Goal: Transaction & Acquisition: Purchase product/service

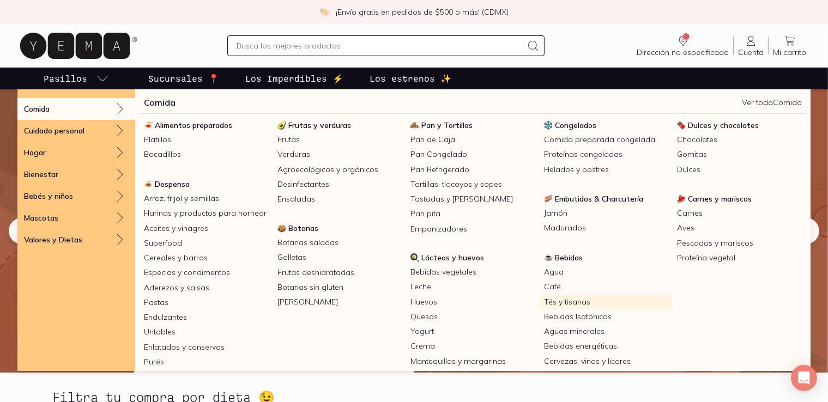
click at [556, 303] on link "Tés y tisanas" at bounding box center [605, 302] width 133 height 15
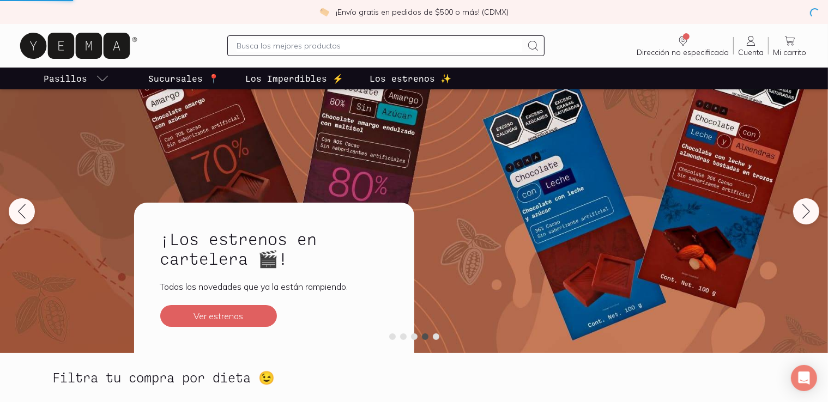
scroll to position [29, 0]
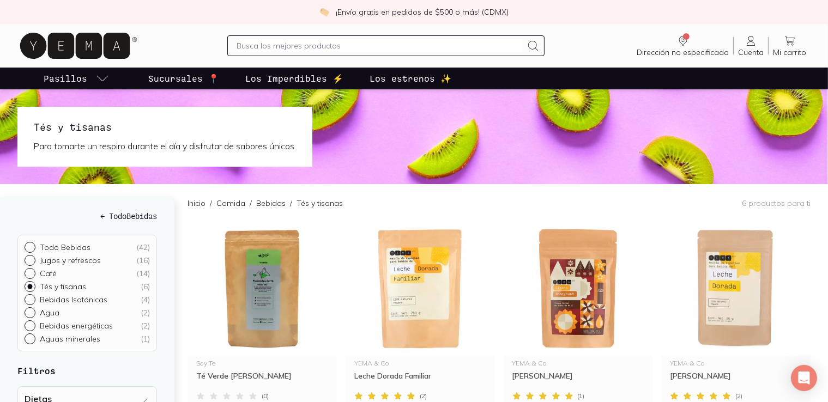
click at [343, 48] on input "text" at bounding box center [378, 45] width 285 height 13
click at [343, 47] on input "text" at bounding box center [378, 45] width 285 height 13
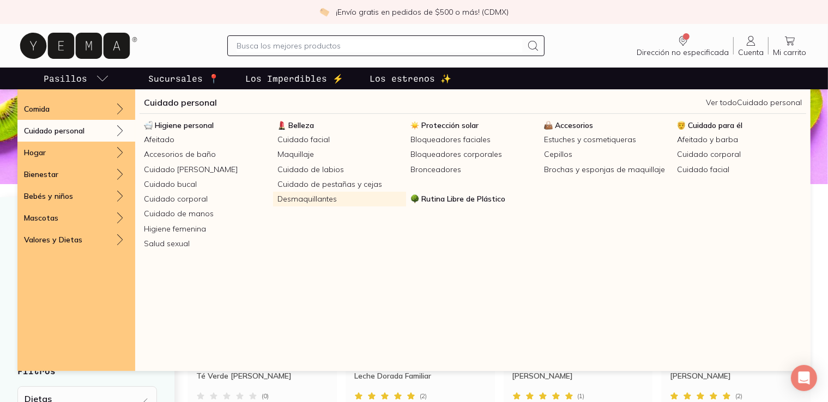
click at [319, 202] on link "Desmaquillantes" at bounding box center [339, 199] width 133 height 15
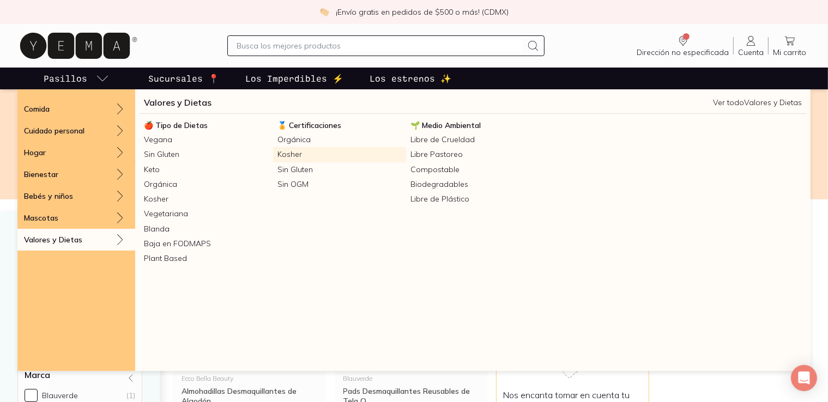
click at [288, 157] on link "Kosher" at bounding box center [339, 154] width 133 height 15
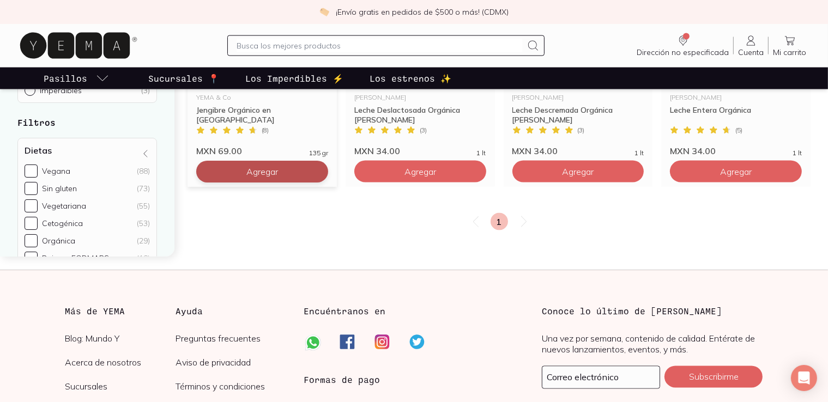
scroll to position [1771, 0]
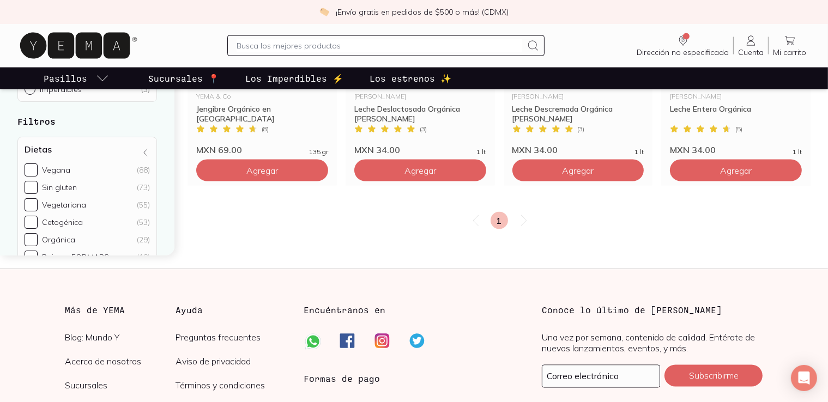
drag, startPoint x: 296, startPoint y: 53, endPoint x: 289, endPoint y: 49, distance: 8.5
click at [289, 49] on div at bounding box center [385, 45] width 317 height 21
click at [289, 49] on input "text" at bounding box center [378, 45] width 285 height 13
type input "crema de avellanas"
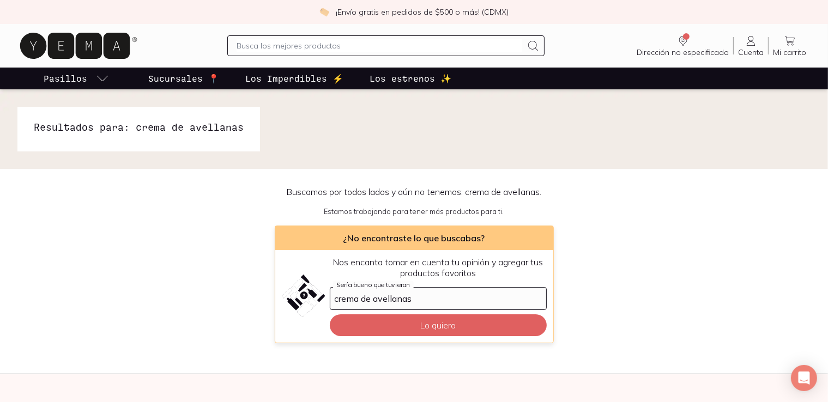
click at [352, 47] on input "text" at bounding box center [378, 45] width 285 height 13
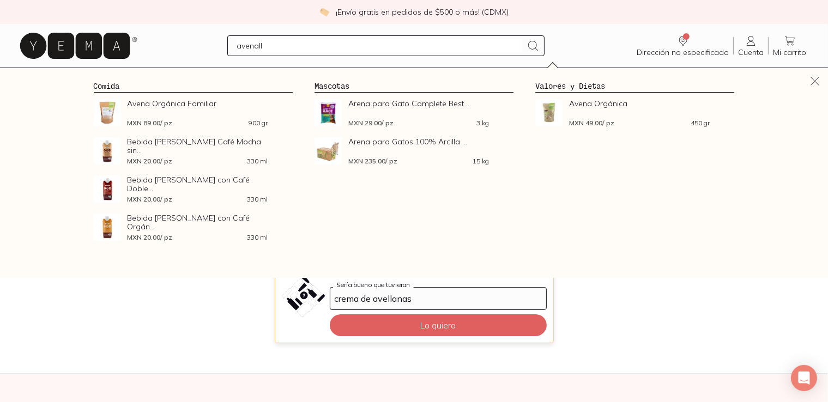
type input "avenalla"
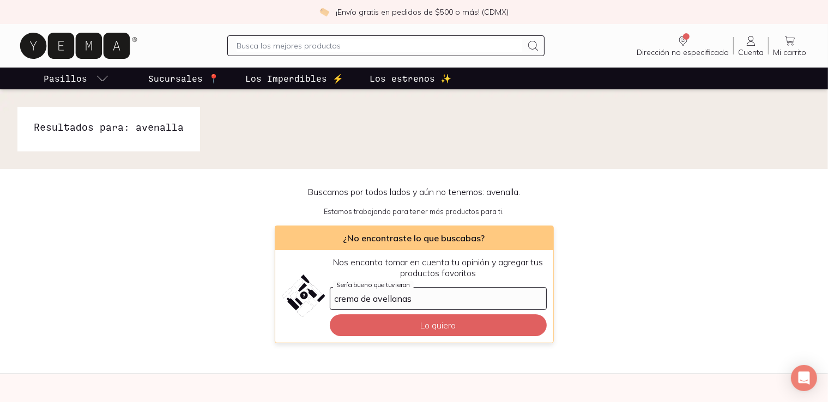
click at [352, 47] on input "text" at bounding box center [378, 45] width 285 height 13
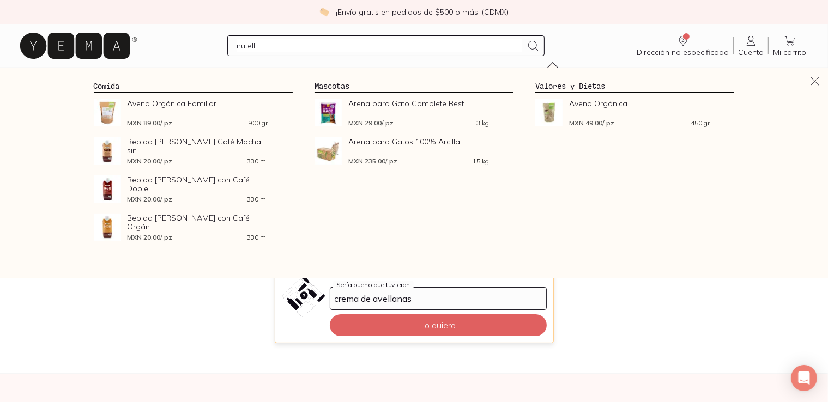
type input "nutella"
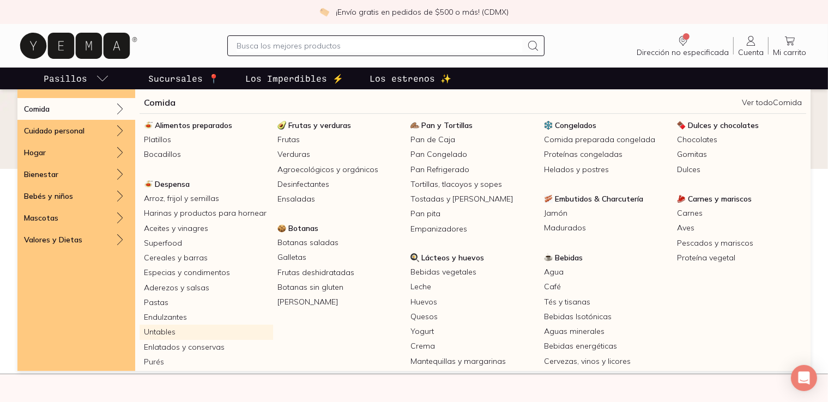
click at [191, 334] on link "Untables" at bounding box center [205, 332] width 133 height 15
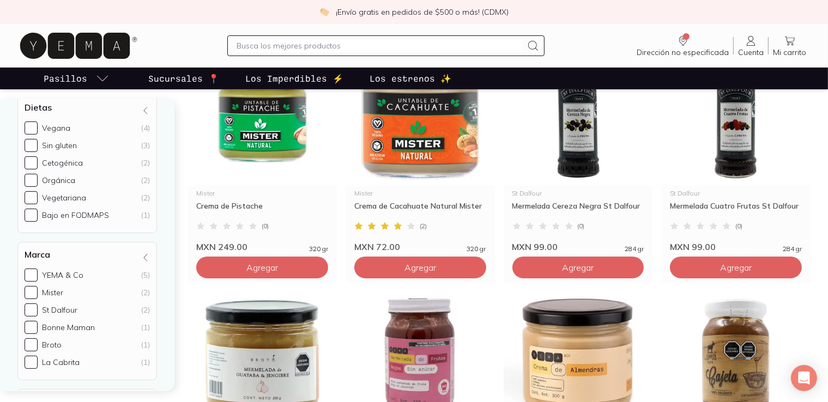
scroll to position [255, 0]
click at [32, 272] on input "Endulzantes ( 10 )" at bounding box center [29, 274] width 9 height 9
radio input "true"
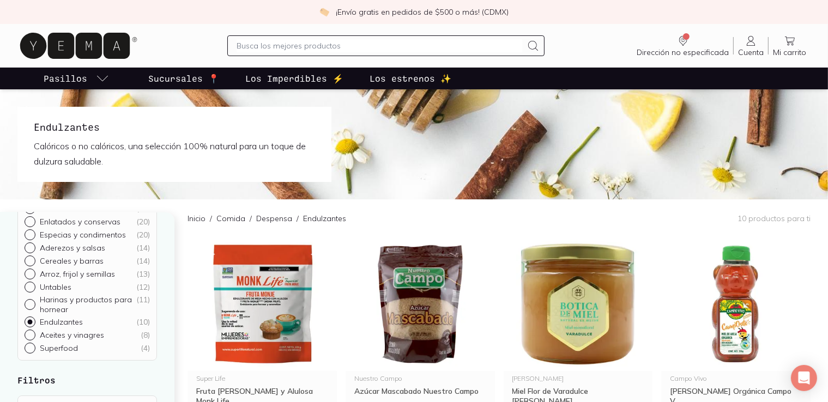
scroll to position [65, 0]
click at [29, 326] on input "Cereales y barras ( 14 )" at bounding box center [29, 327] width 9 height 9
radio input "true"
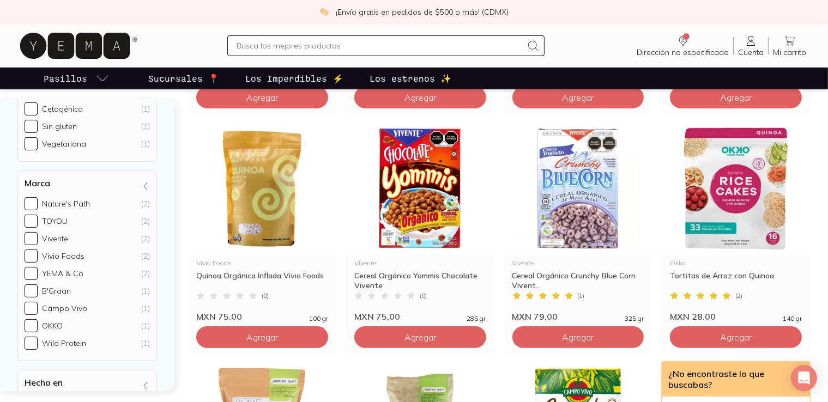
scroll to position [325, 0]
click at [33, 271] on input "YEMA & Co (2)" at bounding box center [31, 274] width 13 height 13
checkbox input "true"
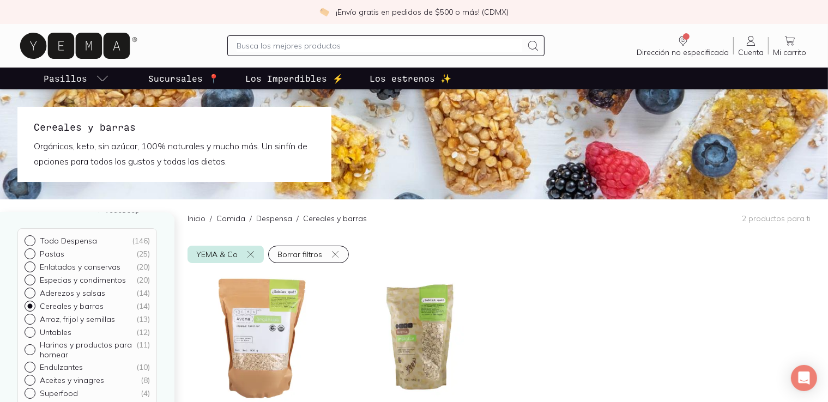
scroll to position [2, 0]
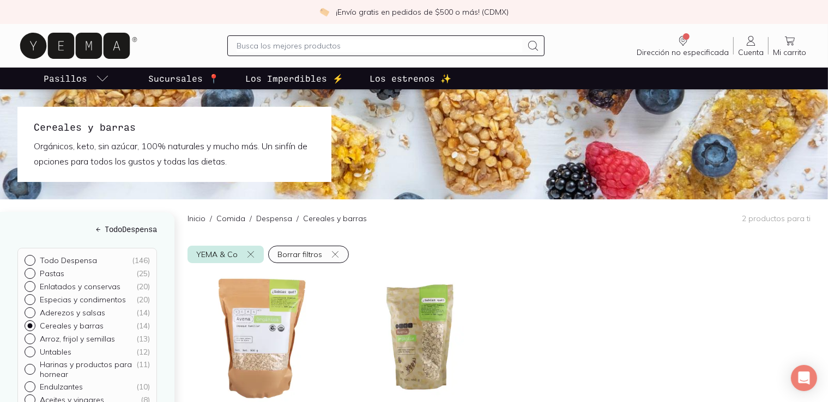
click at [29, 260] on input "Todo Despensa ( 146 )" at bounding box center [29, 261] width 9 height 9
radio input "true"
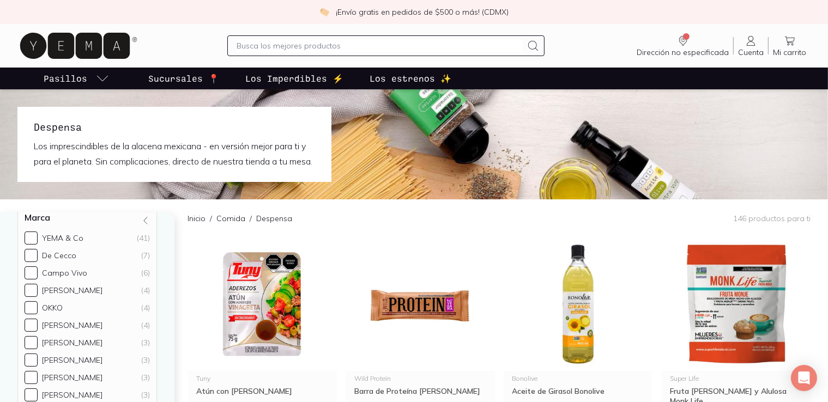
scroll to position [422, 0]
click at [30, 245] on input "YEMA & Co (41)" at bounding box center [31, 238] width 13 height 13
checkbox input "true"
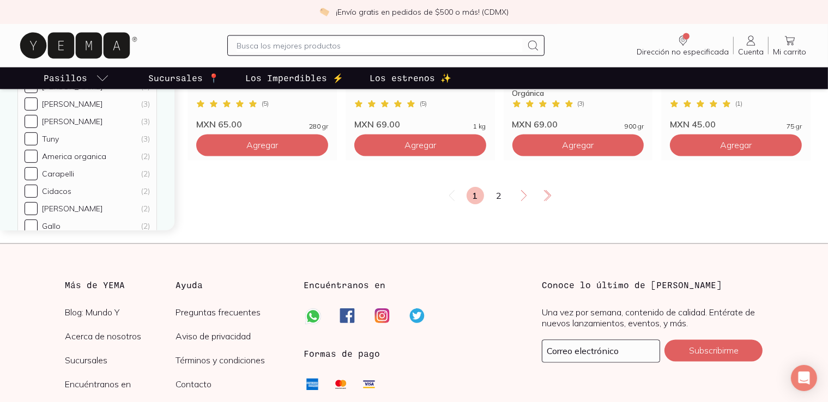
scroll to position [2021, 0]
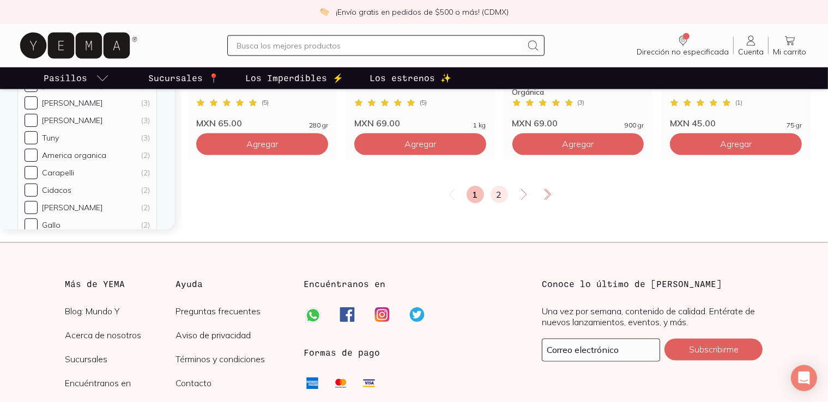
click at [497, 203] on link "2" at bounding box center [498, 194] width 17 height 17
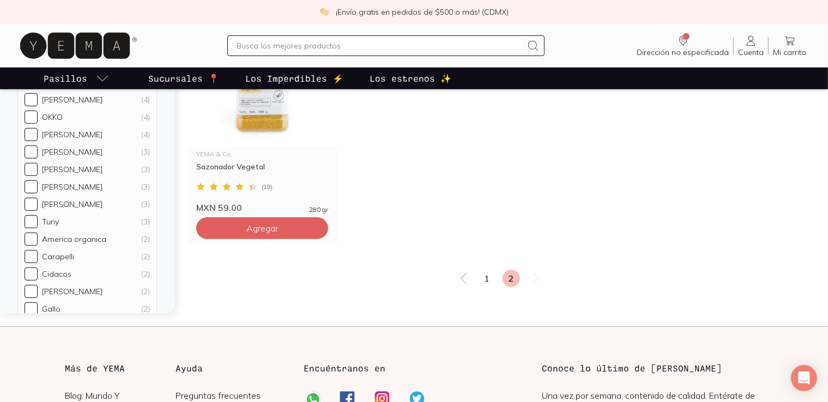
scroll to position [738, 0]
click at [270, 138] on img at bounding box center [261, 80] width 149 height 134
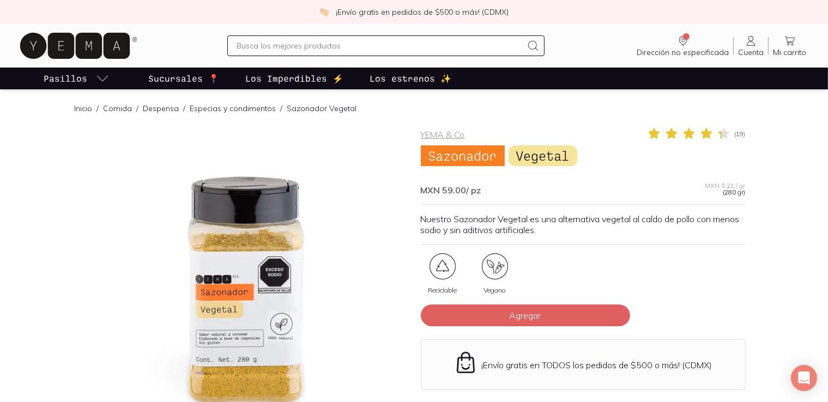
click at [187, 72] on p "Sucursales 📍" at bounding box center [183, 78] width 71 height 13
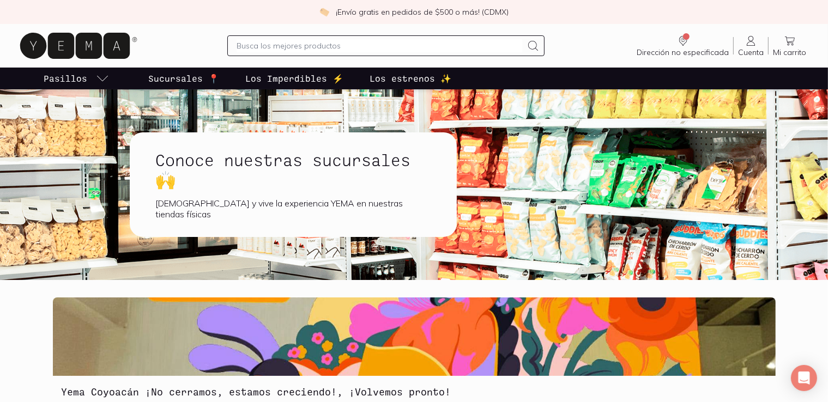
click at [211, 171] on h1 "Conoce nuestras sucursales 🙌" at bounding box center [293, 169] width 275 height 39
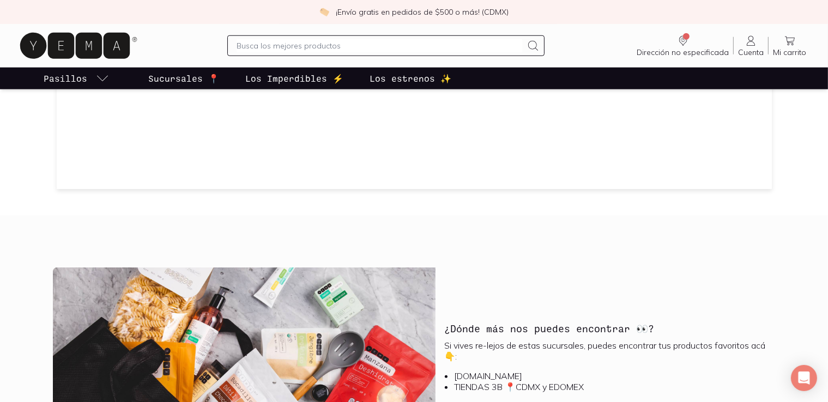
scroll to position [1179, 0]
